Goal: Information Seeking & Learning: Learn about a topic

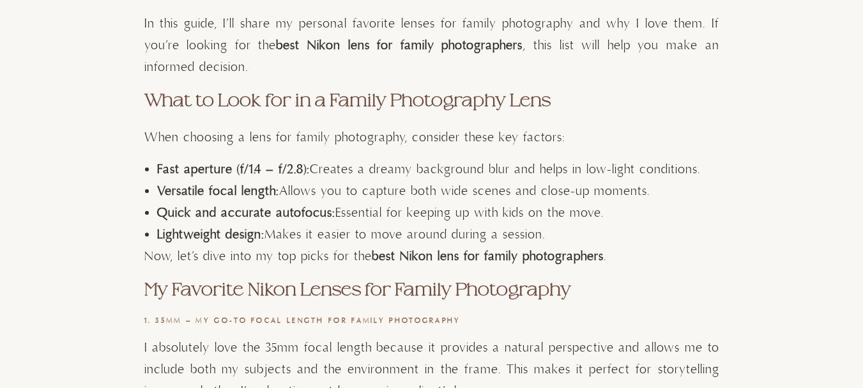
scroll to position [767, 0]
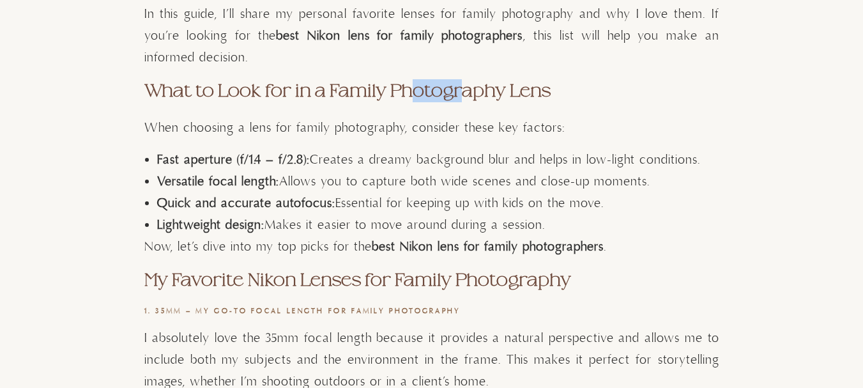
drag, startPoint x: 415, startPoint y: 93, endPoint x: 486, endPoint y: 95, distance: 71.6
click at [483, 95] on strong "What to Look for in a Family Photography Lens" at bounding box center [347, 90] width 406 height 19
click at [486, 95] on strong "What to Look for in a Family Photography Lens" at bounding box center [347, 90] width 406 height 19
drag, startPoint x: 261, startPoint y: 160, endPoint x: 354, endPoint y: 155, distance: 92.8
click at [344, 157] on li "Fast aperture (f/1.4 – f/2.8): Creates a dreamy background blur and helps in lo…" at bounding box center [438, 160] width 562 height 22
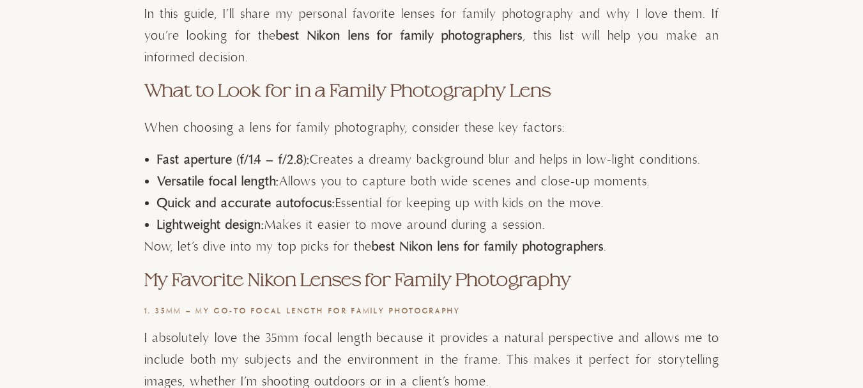
click at [355, 155] on li "Fast aperture (f/1.4 – f/2.8): Creates a dreamy background blur and helps in lo…" at bounding box center [438, 160] width 562 height 22
drag, startPoint x: 292, startPoint y: 159, endPoint x: 417, endPoint y: 158, distance: 125.2
click at [405, 159] on li "Fast aperture (f/1.4 – f/2.8): Creates a dreamy background blur and helps in lo…" at bounding box center [438, 160] width 562 height 22
click at [417, 158] on li "Fast aperture (f/1.4 – f/2.8): Creates a dreamy background blur and helps in lo…" at bounding box center [438, 160] width 562 height 22
drag, startPoint x: 443, startPoint y: 160, endPoint x: 346, endPoint y: 158, distance: 97.1
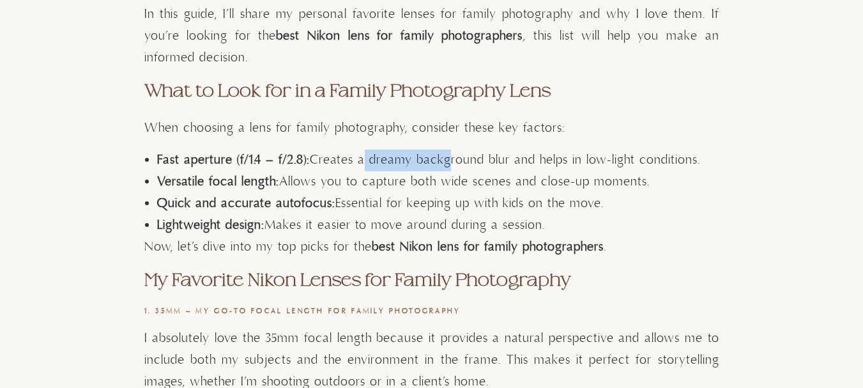
click at [349, 158] on li "Fast aperture (f/1.4 – f/2.8): Creates a dreamy background blur and helps in lo…" at bounding box center [438, 160] width 562 height 22
click at [346, 158] on li "Fast aperture (f/1.4 – f/2.8): Creates a dreamy background blur and helps in lo…" at bounding box center [438, 160] width 562 height 22
drag, startPoint x: 404, startPoint y: 155, endPoint x: 511, endPoint y: 153, distance: 106.7
click at [492, 153] on li "Fast aperture (f/1.4 – f/2.8): Creates a dreamy background blur and helps in lo…" at bounding box center [438, 160] width 562 height 22
click at [520, 152] on li "Fast aperture (f/1.4 – f/2.8): Creates a dreamy background blur and helps in lo…" at bounding box center [438, 160] width 562 height 22
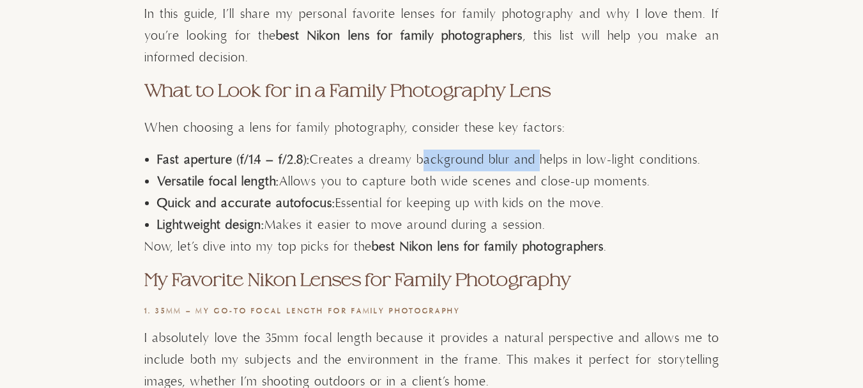
drag, startPoint x: 511, startPoint y: 158, endPoint x: 408, endPoint y: 160, distance: 102.9
click at [408, 160] on li "Fast aperture (f/1.4 – f/2.8): Creates a dreamy background blur and helps in lo…" at bounding box center [438, 160] width 562 height 22
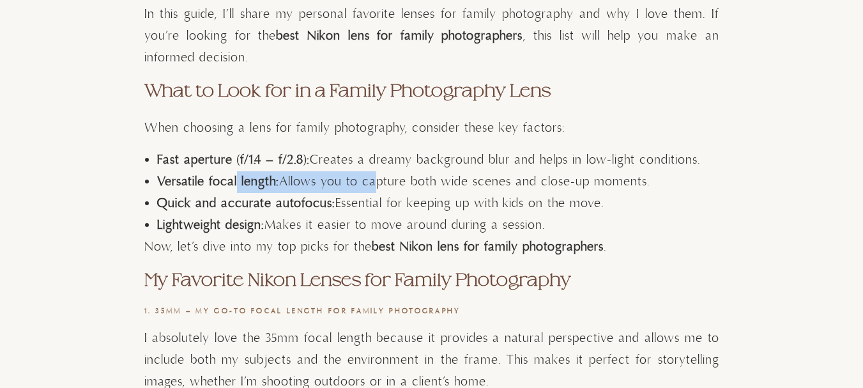
drag, startPoint x: 290, startPoint y: 185, endPoint x: 369, endPoint y: 187, distance: 79.2
click at [369, 187] on li "Versatile focal length: Allows you to capture both wide scenes and close-up mom…" at bounding box center [438, 182] width 562 height 22
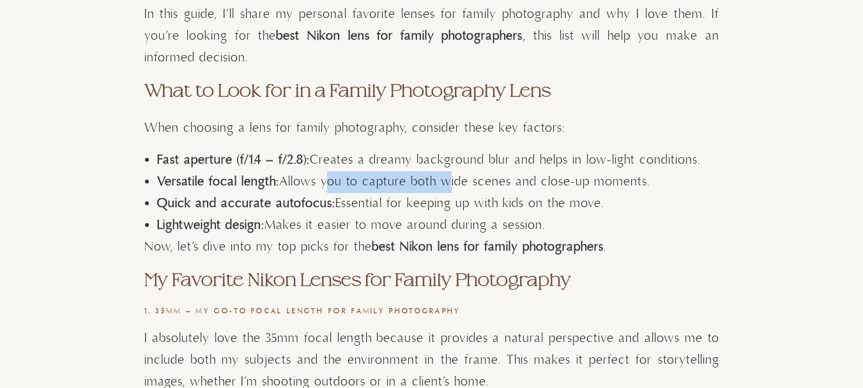
drag, startPoint x: 379, startPoint y: 183, endPoint x: 464, endPoint y: 187, distance: 85.7
click at [459, 187] on li "Versatile focal length: Allows you to capture both wide scenes and close-up mom…" at bounding box center [438, 182] width 562 height 22
click at [464, 187] on li "Versatile focal length: Allows you to capture both wide scenes and close-up mom…" at bounding box center [438, 182] width 562 height 22
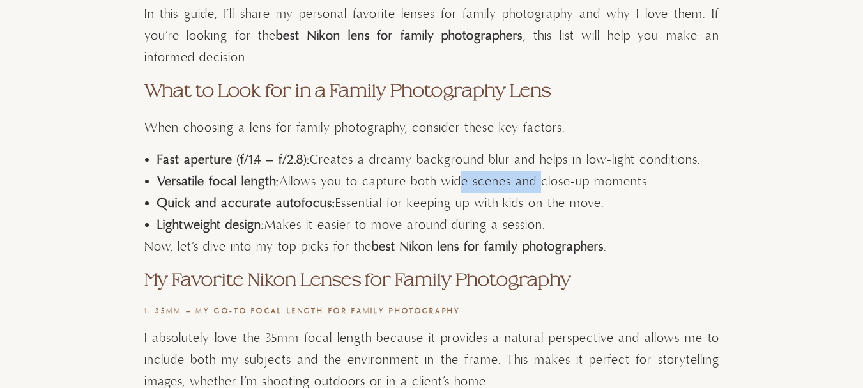
drag, startPoint x: 463, startPoint y: 181, endPoint x: 534, endPoint y: 181, distance: 70.9
click at [534, 181] on li "Versatile focal length: Allows you to capture both wide scenes and close-up mom…" at bounding box center [438, 182] width 562 height 22
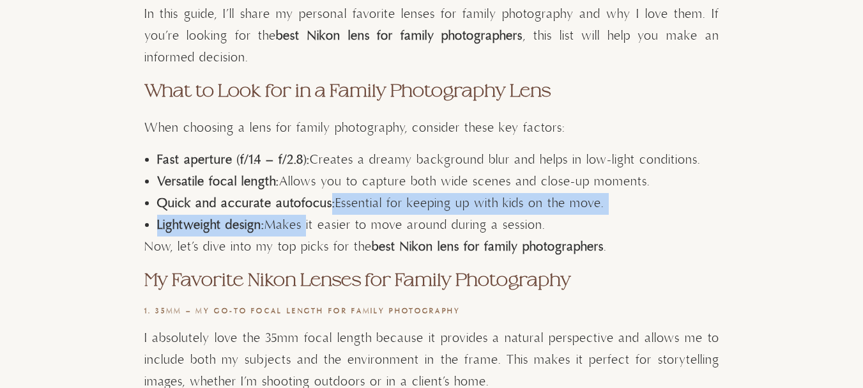
drag, startPoint x: 304, startPoint y: 216, endPoint x: 349, endPoint y: 210, distance: 45.2
click at [347, 210] on ul "Fast aperture (f/1.4 – f/2.8): Creates a dreamy background blur and helps in lo…" at bounding box center [438, 192] width 562 height 87
click at [349, 210] on li "Quick and accurate autofocus: Essential for keeping up with kids on the move." at bounding box center [438, 204] width 562 height 22
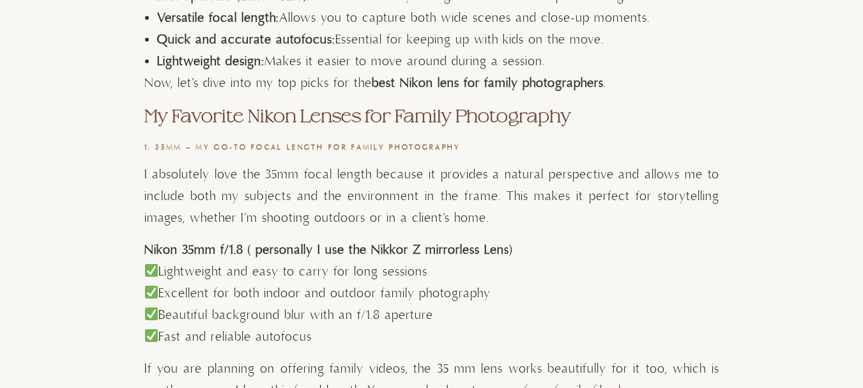
scroll to position [958, 0]
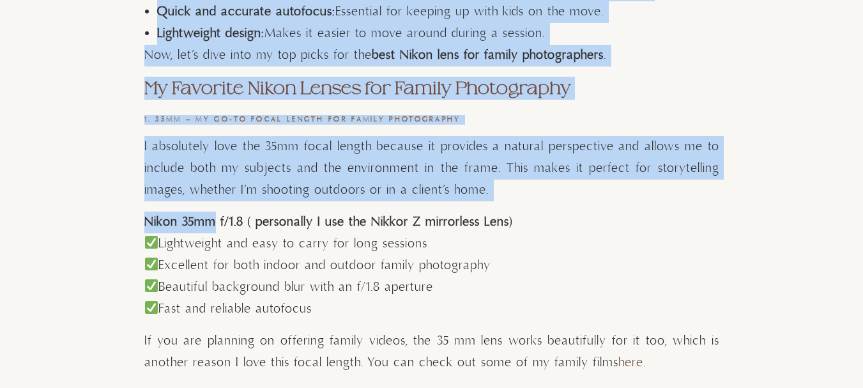
drag, startPoint x: 140, startPoint y: 233, endPoint x: 213, endPoint y: 240, distance: 73.2
click at [211, 230] on strong "Nikon 35mm f/1.8 ( personally I use the Nikkor Z mirrorless Lens)" at bounding box center [328, 222] width 368 height 16
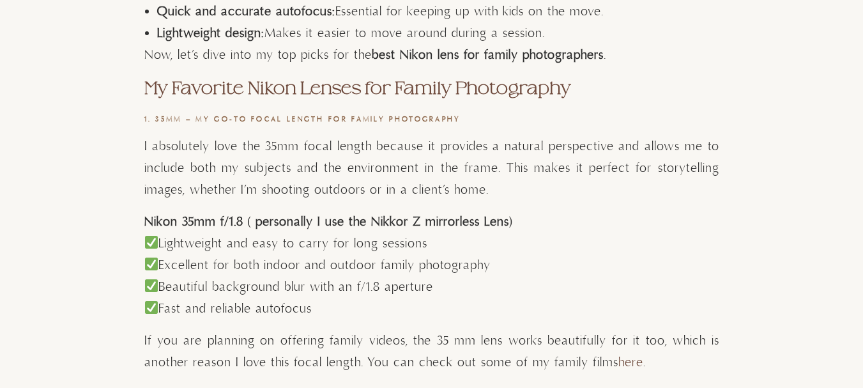
click at [237, 230] on strong "Nikon 35mm f/1.8 ( personally I use the Nikkor Z mirrorless Lens)" at bounding box center [328, 222] width 368 height 16
click at [238, 230] on strong "Nikon 35mm f/1.8 ( personally I use the Nikkor Z mirrorless Lens)" at bounding box center [328, 222] width 368 height 16
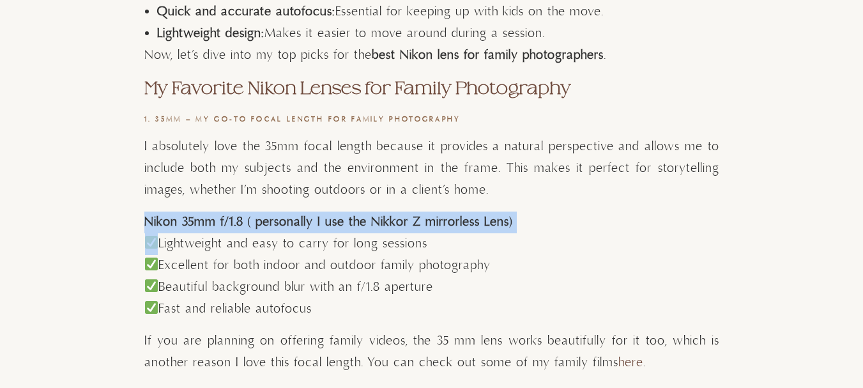
click at [238, 230] on strong "Nikon 35mm f/1.8 ( personally I use the Nikkor Z mirrorless Lens)" at bounding box center [328, 222] width 368 height 16
click at [240, 230] on strong "Nikon 35mm f/1.8 ( personally I use the Nikkor Z mirrorless Lens)" at bounding box center [328, 222] width 368 height 16
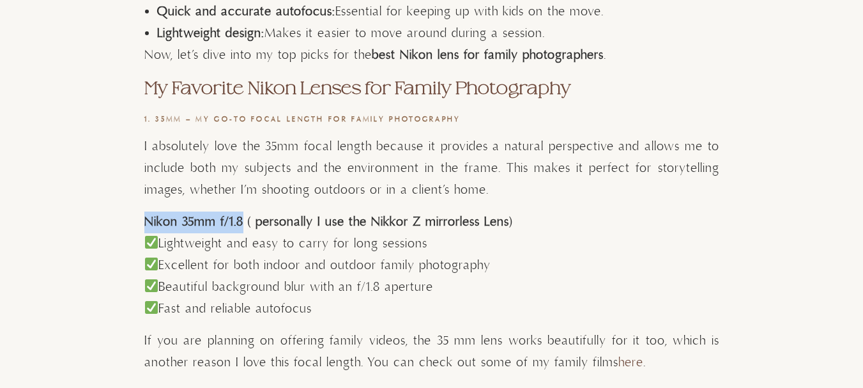
drag, startPoint x: 240, startPoint y: 233, endPoint x: 144, endPoint y: 233, distance: 95.8
click at [144, 230] on strong "Nikon 35mm f/1.8 ( personally I use the Nikkor Z mirrorless Lens)" at bounding box center [328, 222] width 368 height 16
copy strong "Nikon 35mm f/1.8"
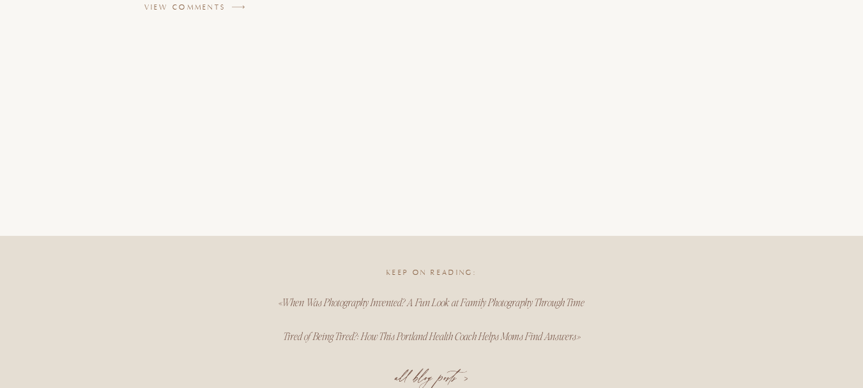
scroll to position [7219, 0]
